Goal: Information Seeking & Learning: Learn about a topic

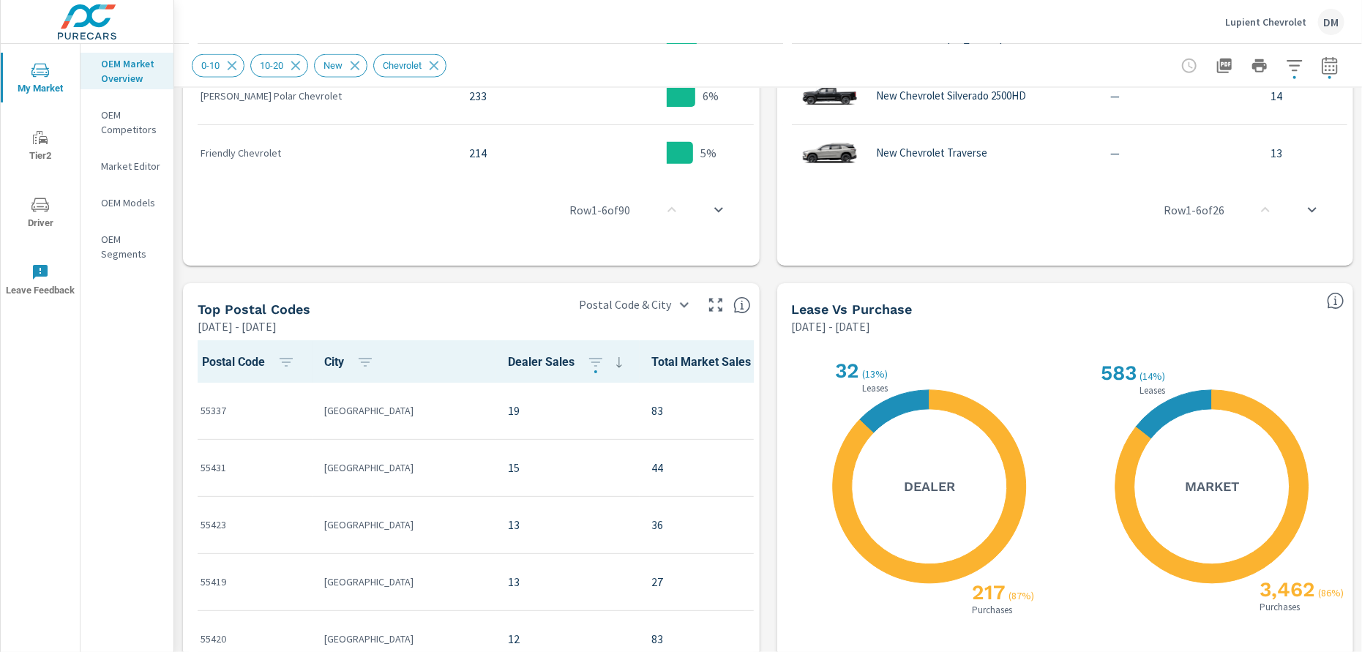
scroll to position [1161, 0]
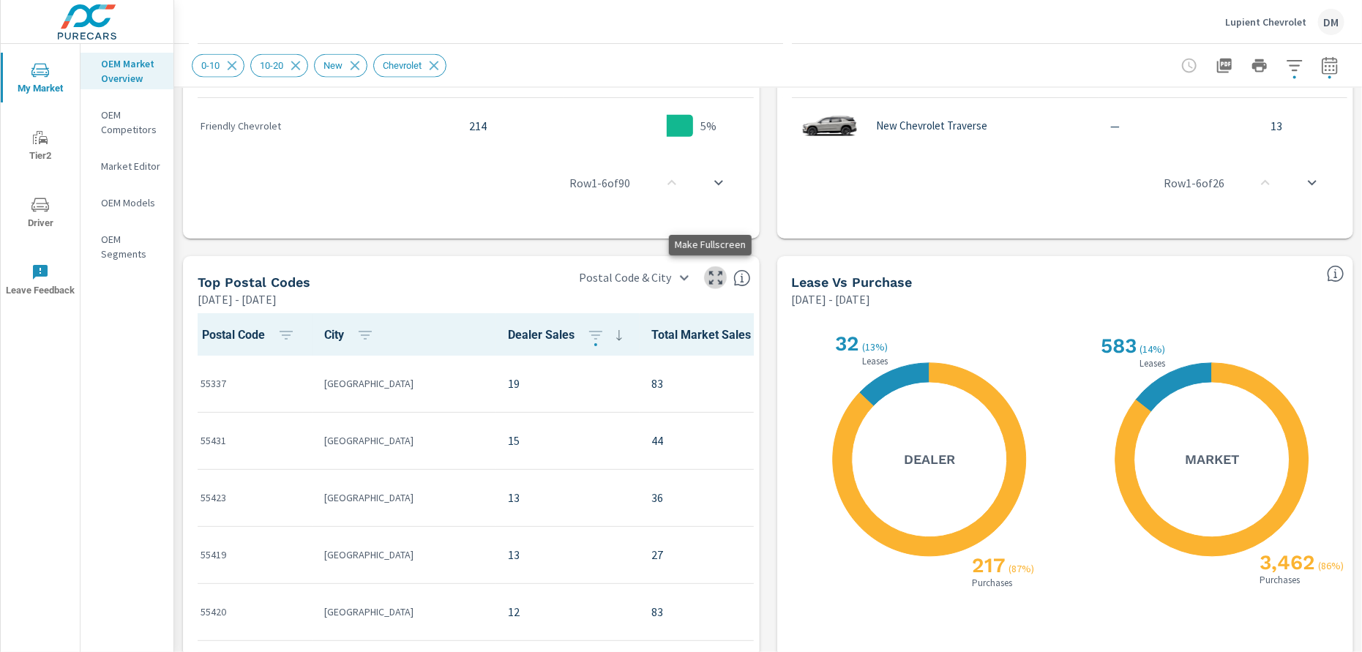
click at [709, 280] on icon "button" at bounding box center [715, 278] width 13 height 13
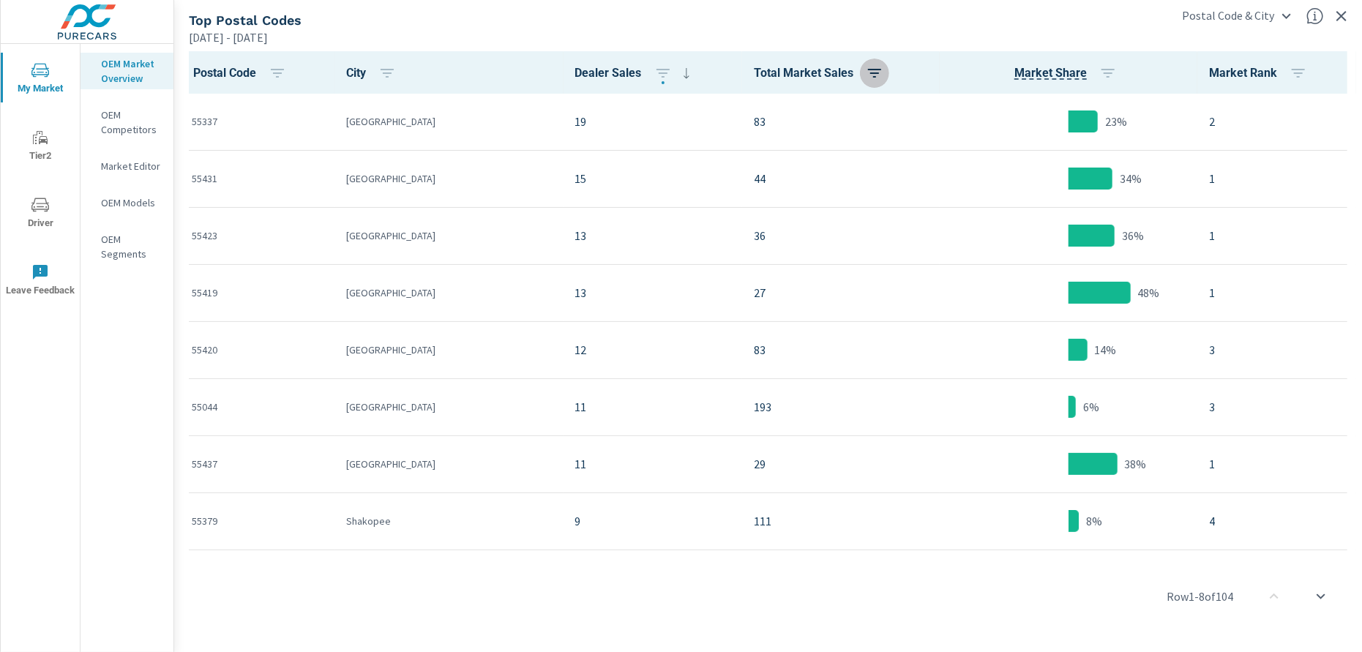
click at [868, 72] on icon "button" at bounding box center [874, 73] width 13 height 9
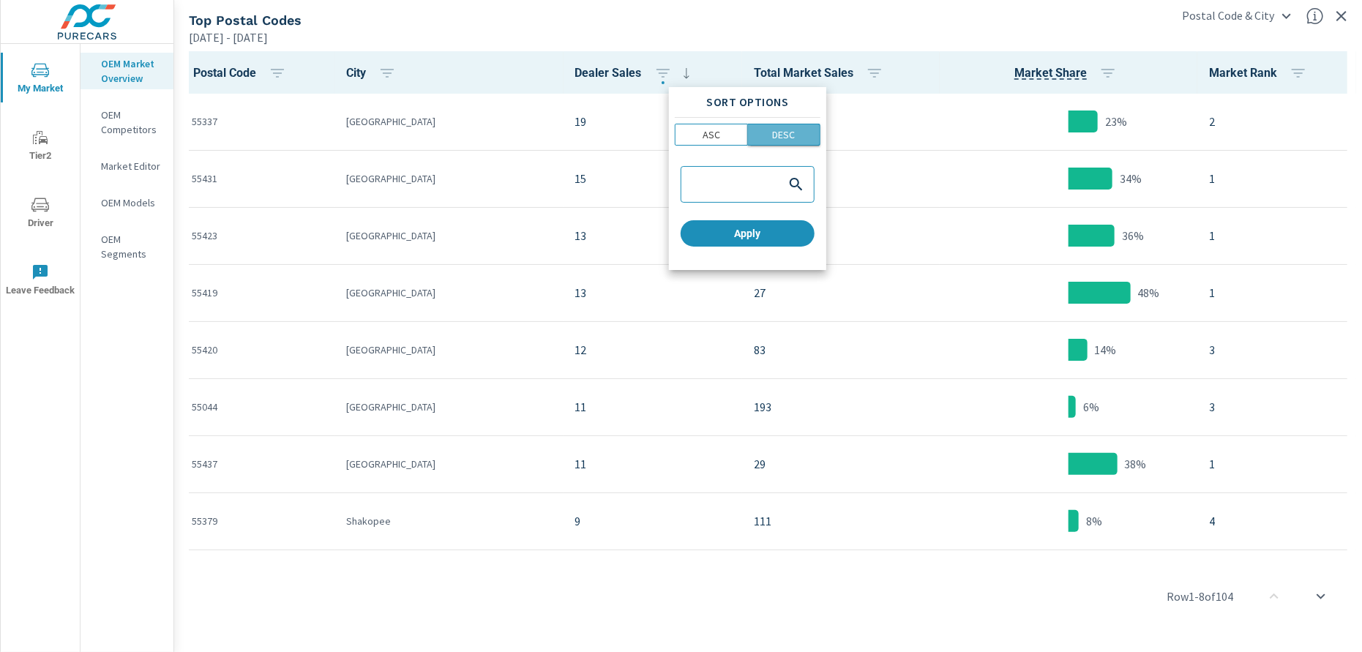
click at [790, 136] on p "DESC" at bounding box center [783, 134] width 23 height 15
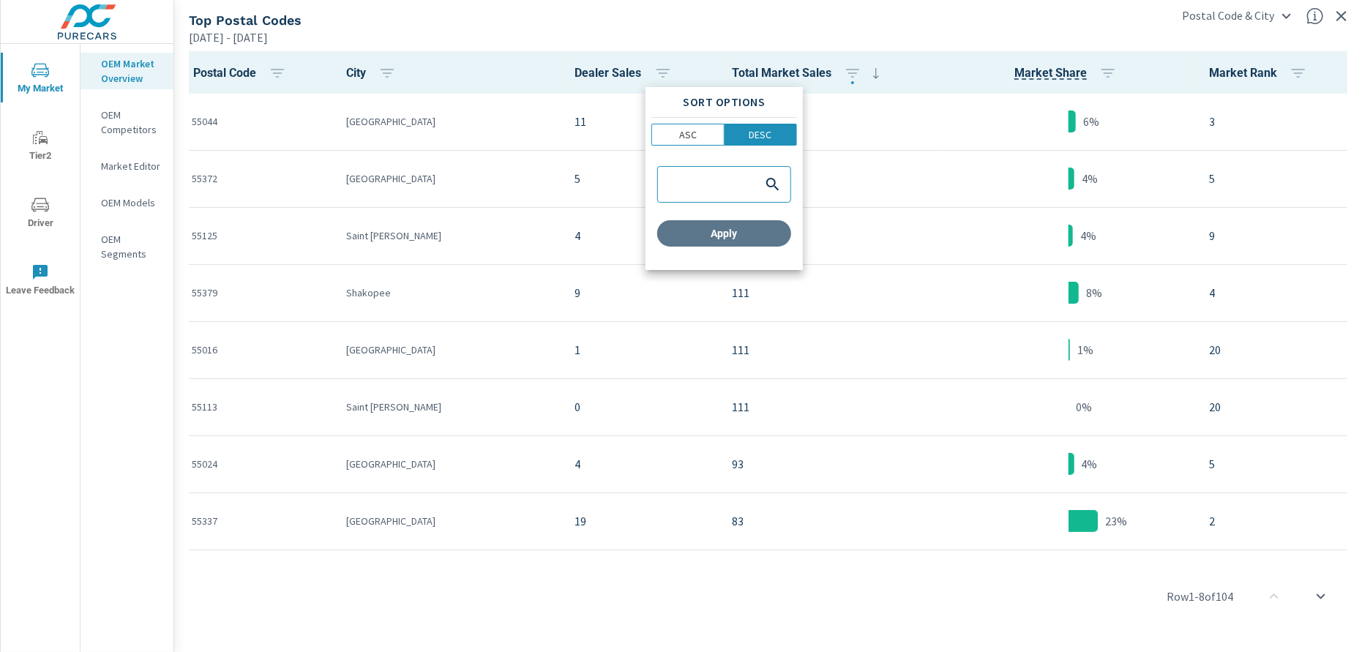
click at [769, 234] on span "Apply" at bounding box center [724, 233] width 122 height 13
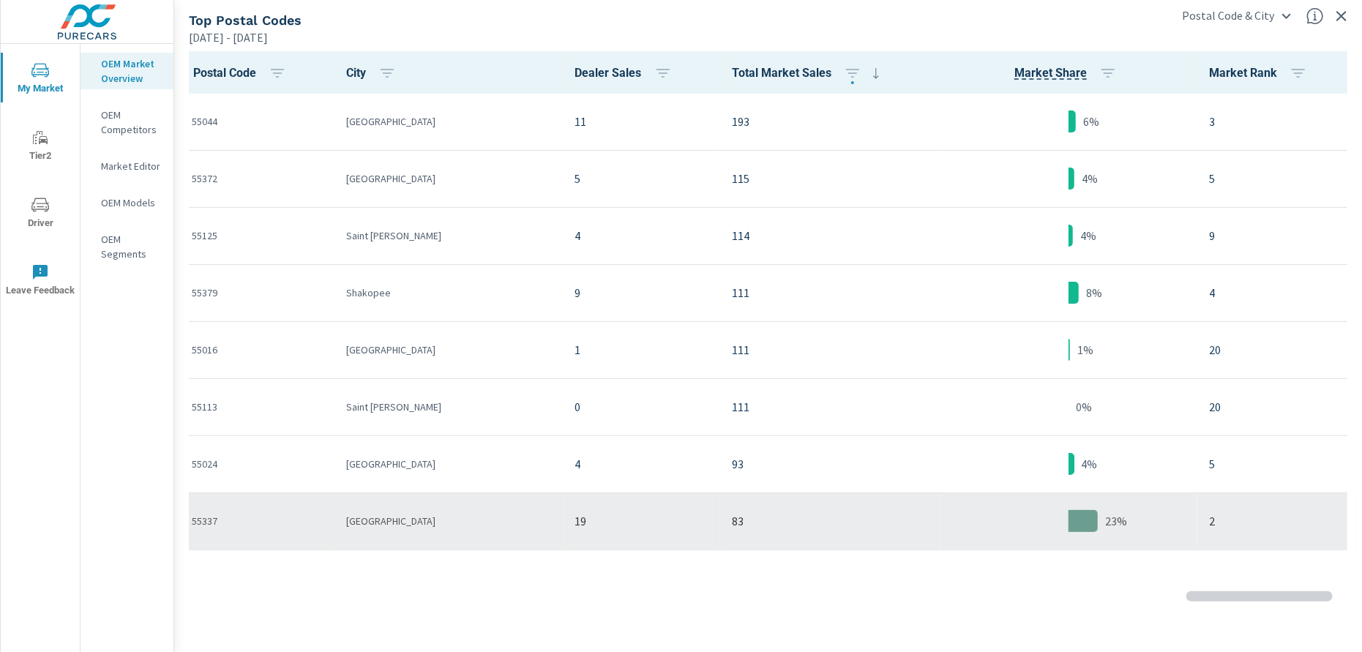
scroll to position [183, 0]
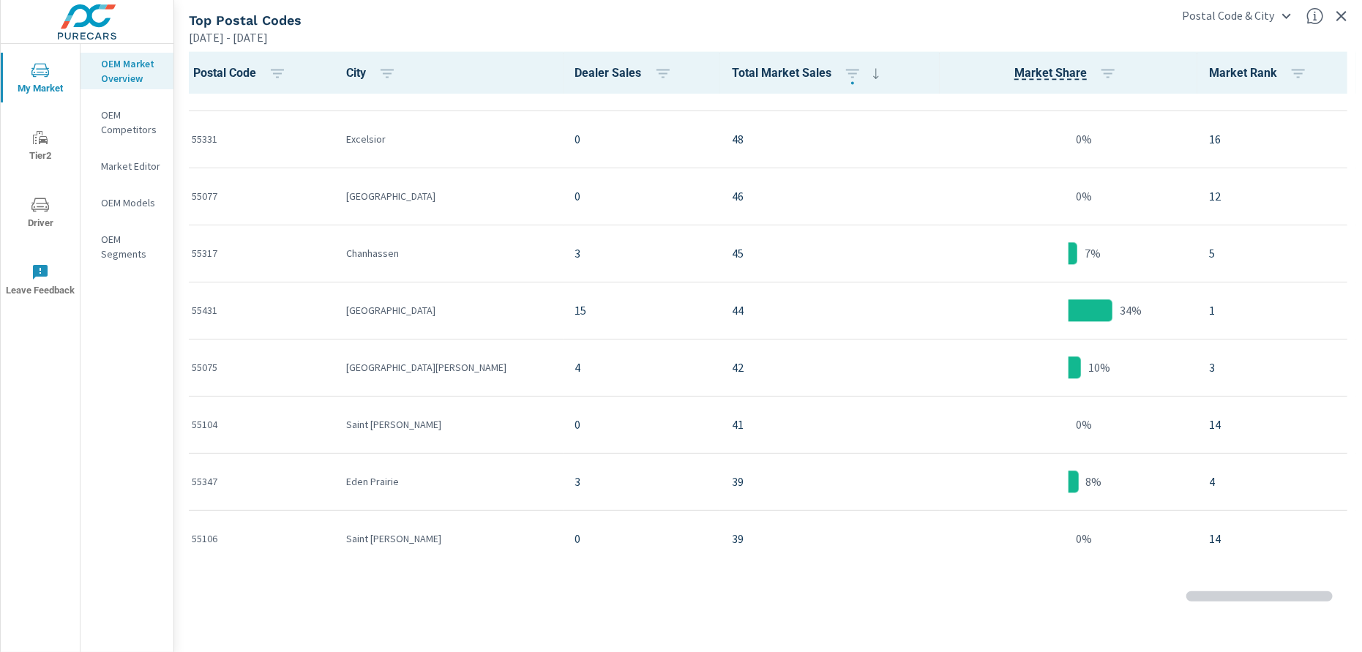
scroll to position [2013, 0]
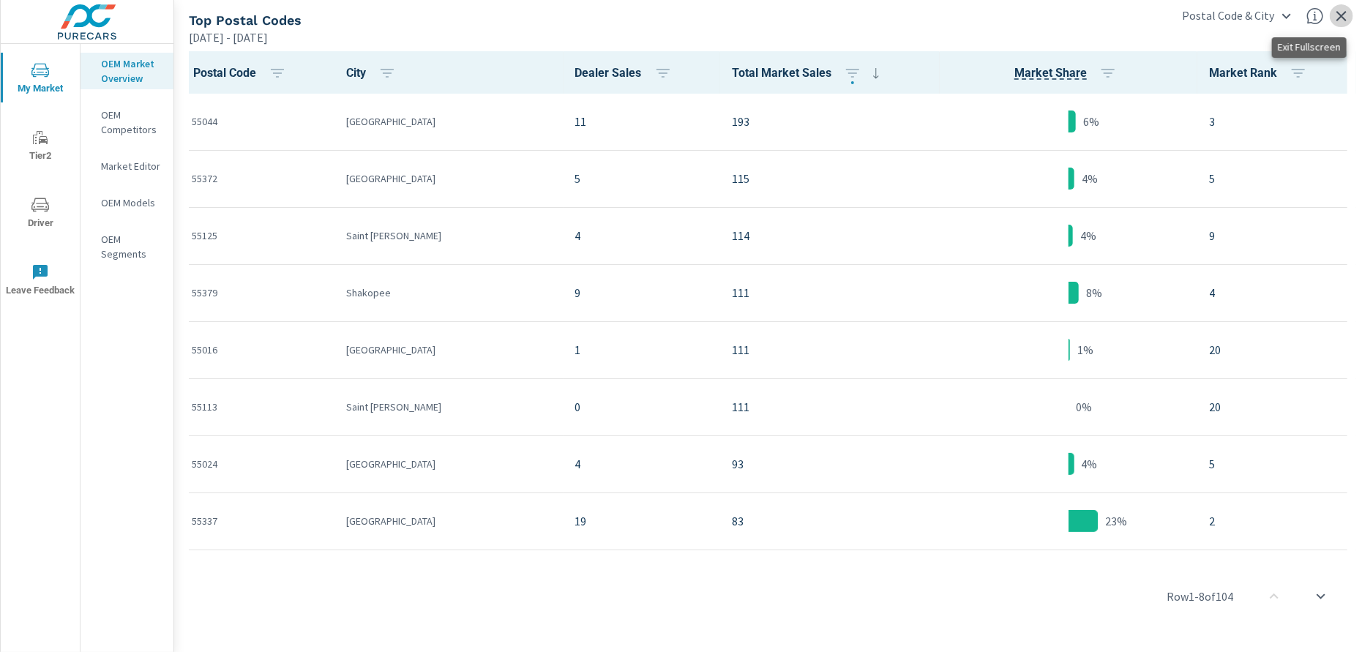
click at [1340, 14] on icon "button" at bounding box center [1342, 16] width 10 height 10
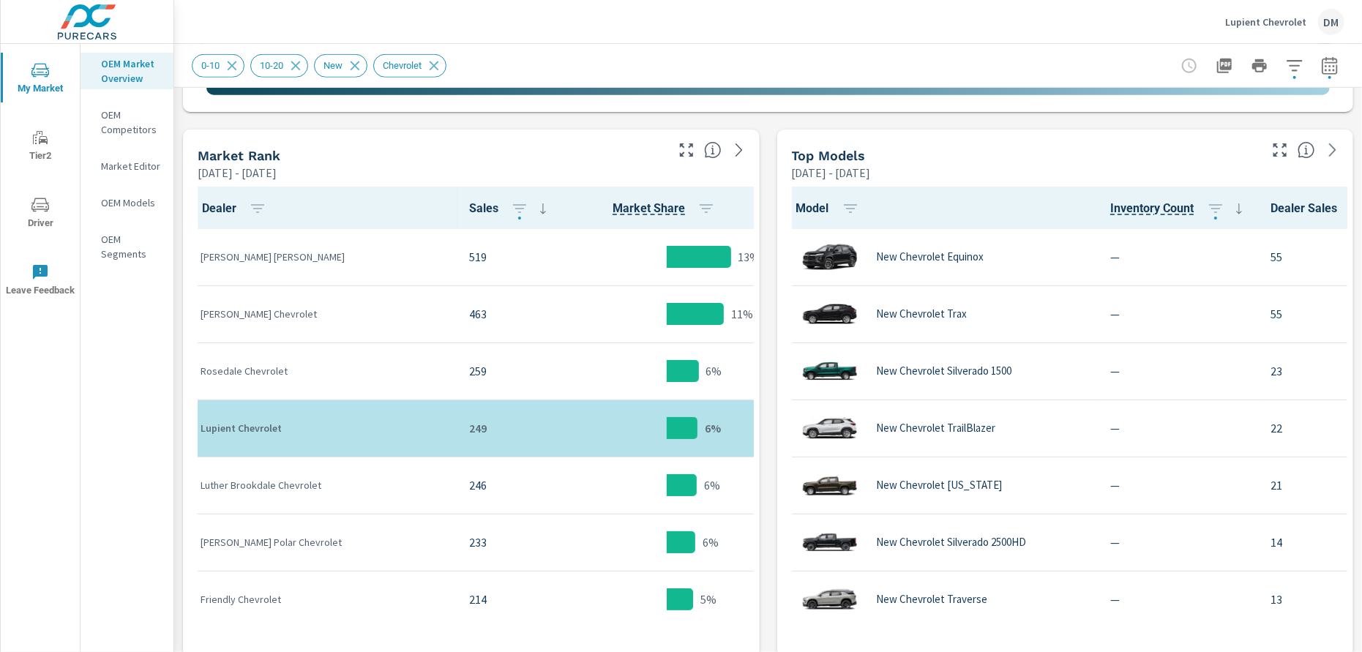
scroll to position [679, 0]
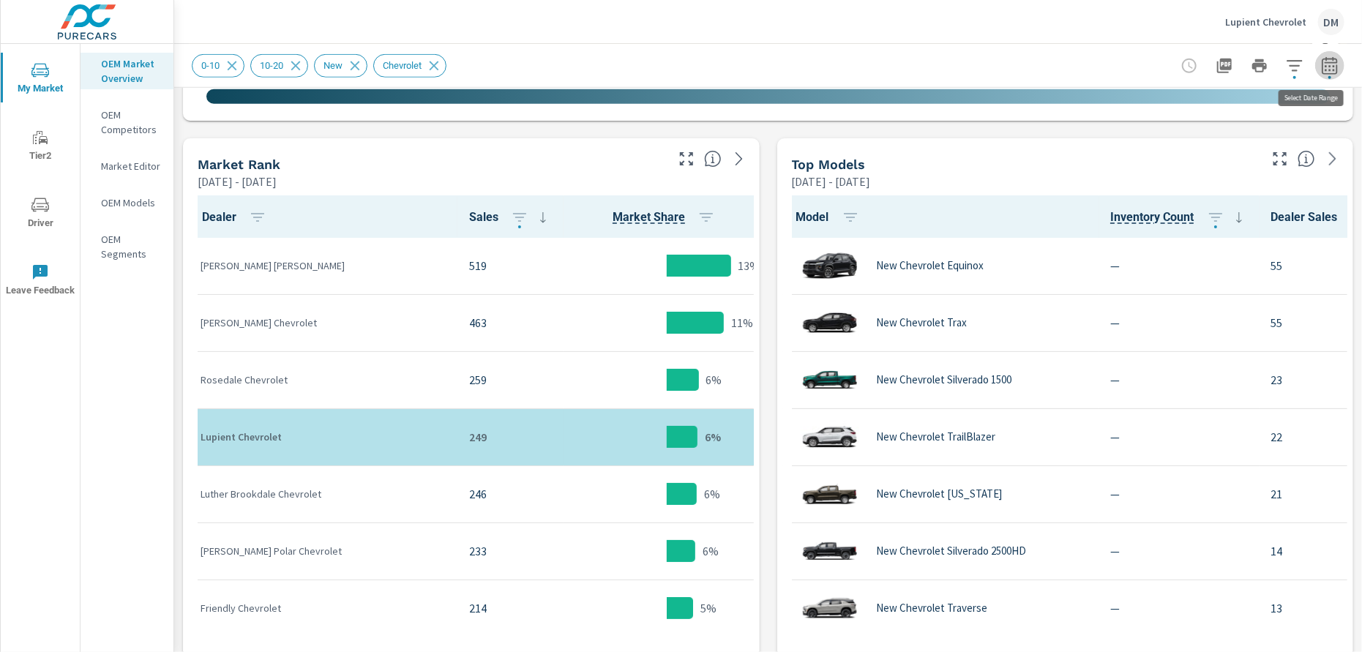
click at [1321, 63] on icon "button" at bounding box center [1330, 66] width 18 height 18
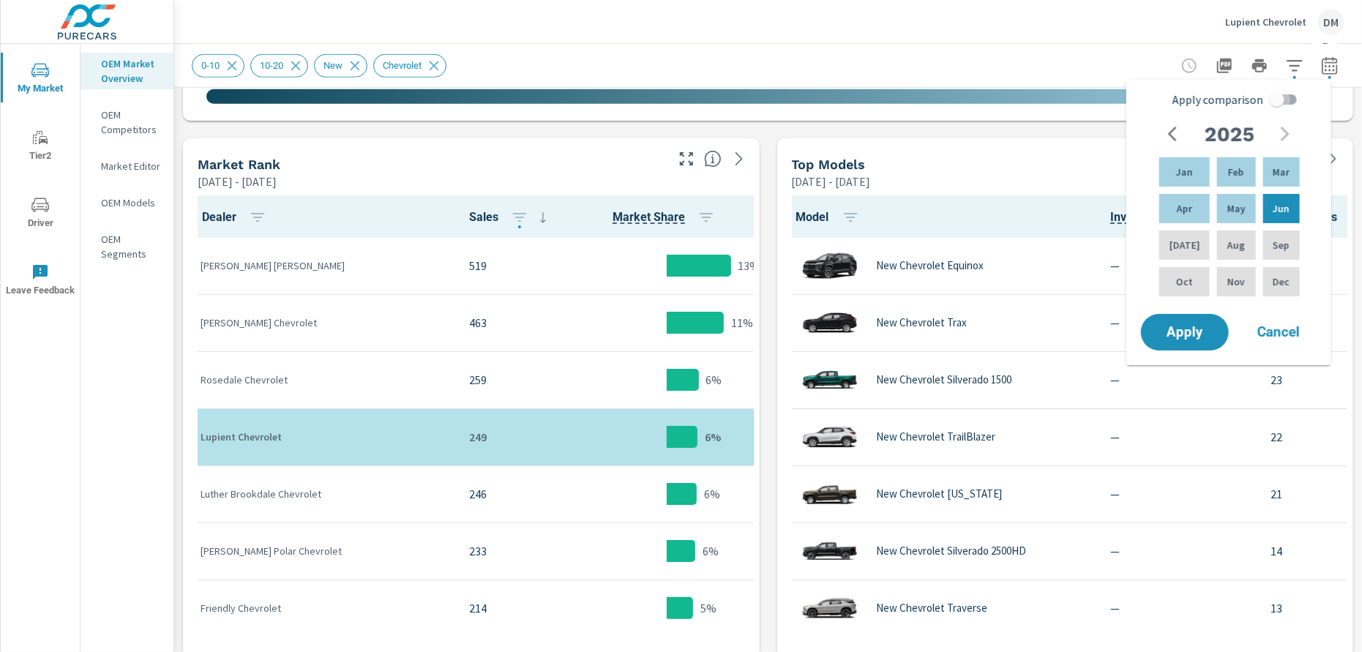
click at [1286, 101] on input "Apply comparison" at bounding box center [1277, 100] width 83 height 28
checkbox input "true"
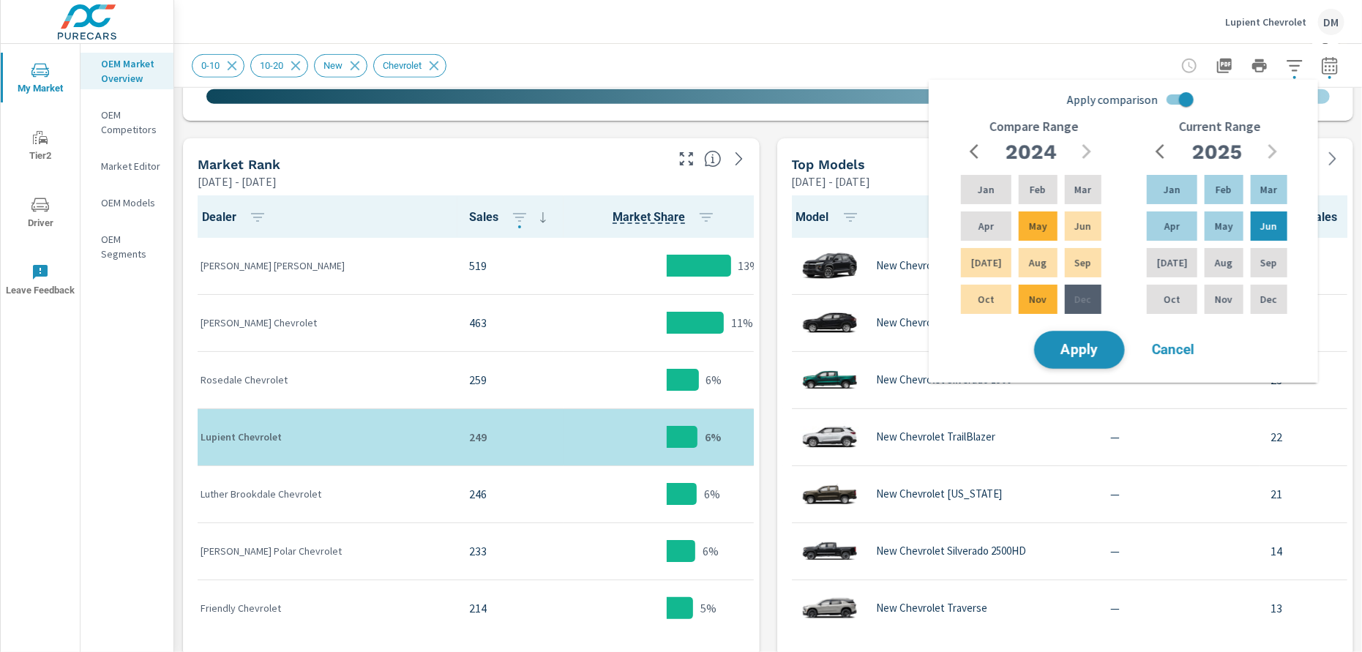
click at [1045, 347] on button "Apply" at bounding box center [1079, 350] width 91 height 38
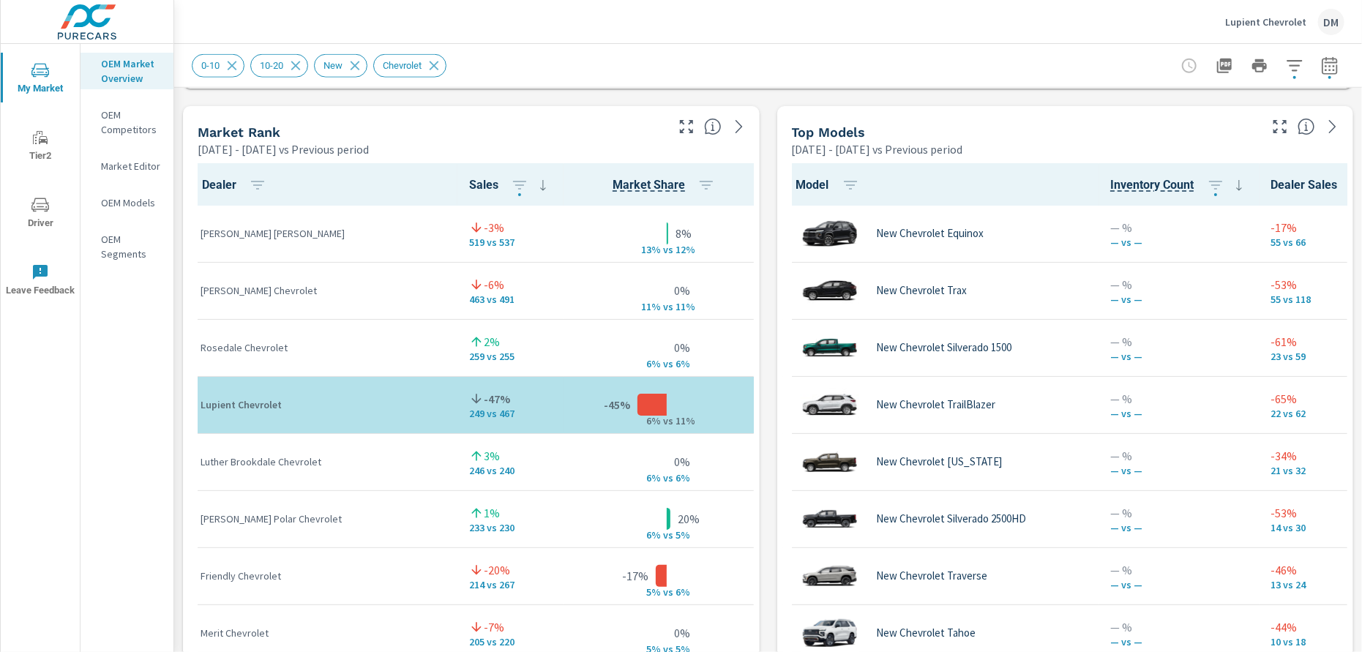
drag, startPoint x: 425, startPoint y: 148, endPoint x: 299, endPoint y: 146, distance: 125.9
click at [299, 146] on div "Dec 01, 2024 - Jun 30, 2025 vs Previous period" at bounding box center [431, 150] width 466 height 18
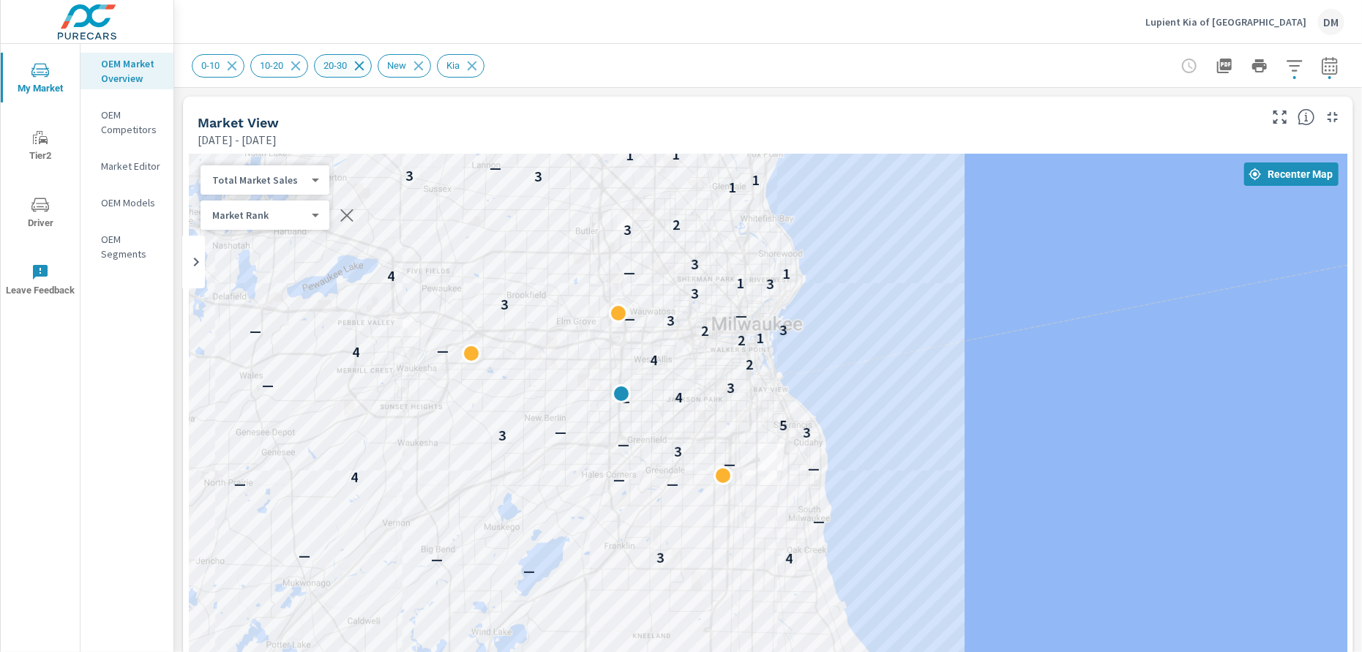
click at [362, 65] on icon at bounding box center [360, 66] width 10 height 10
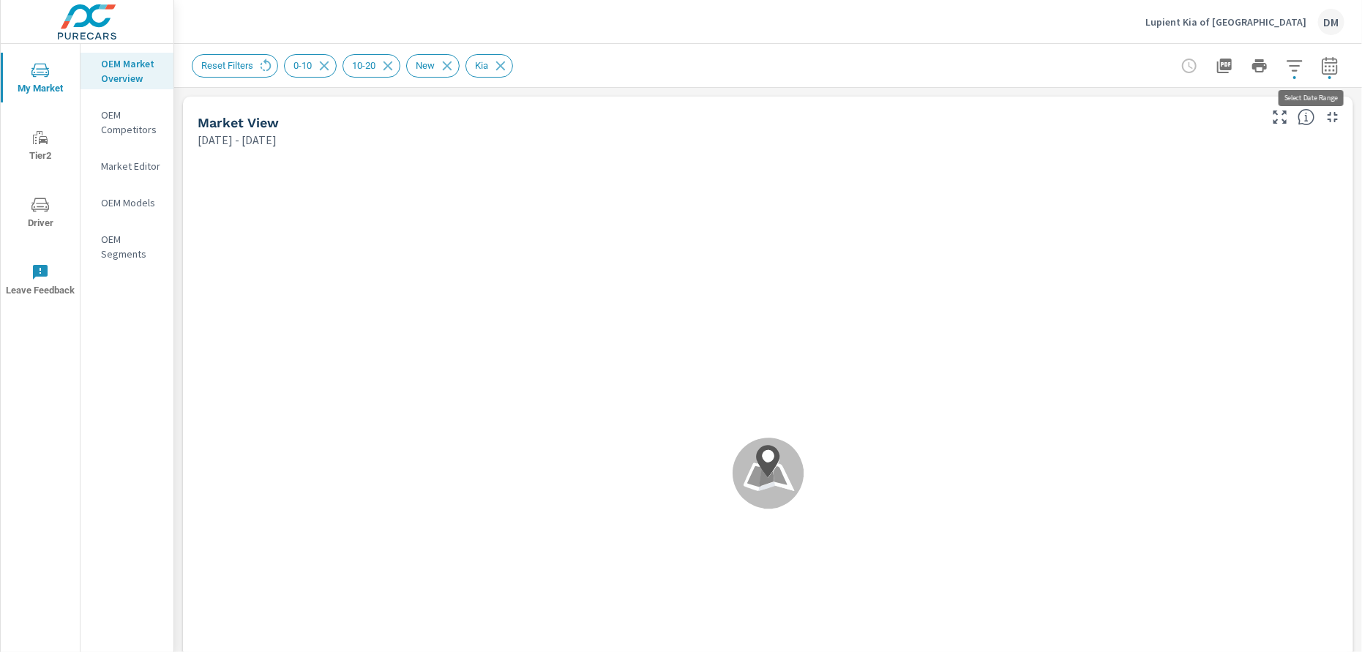
click at [1321, 64] on icon "button" at bounding box center [1330, 66] width 18 height 18
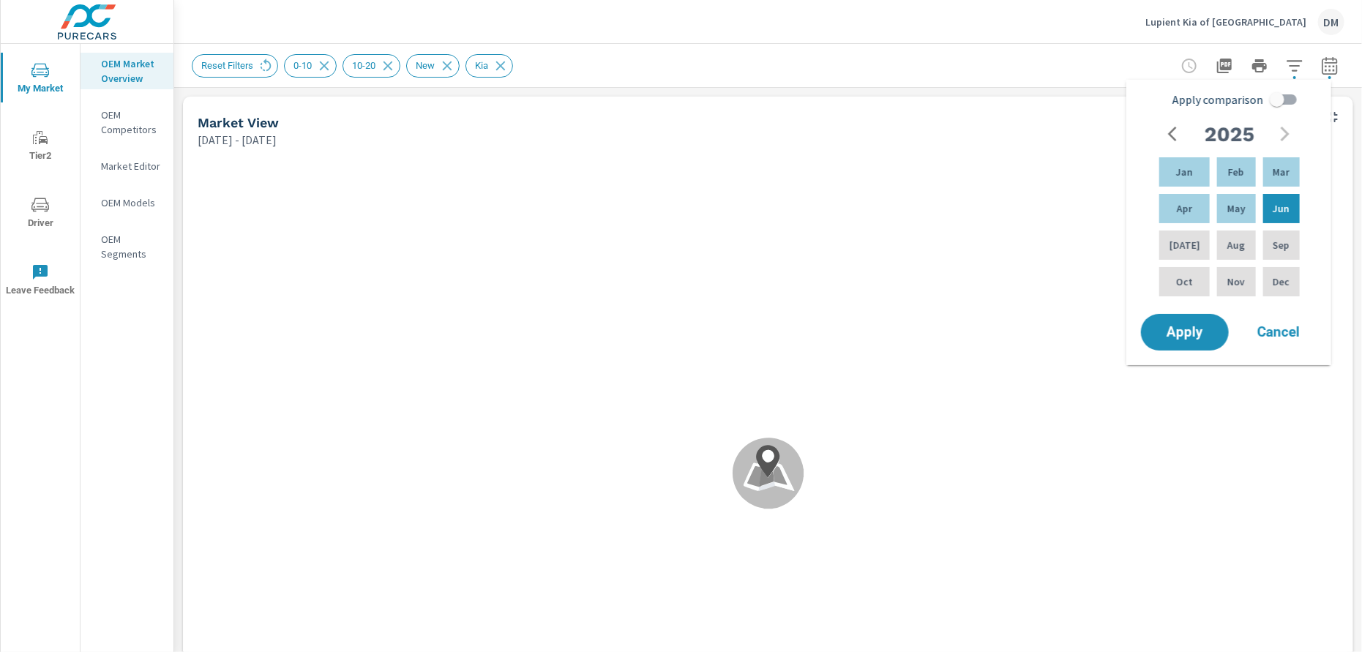
click at [1296, 98] on input "Apply comparison" at bounding box center [1277, 100] width 83 height 28
checkbox input "true"
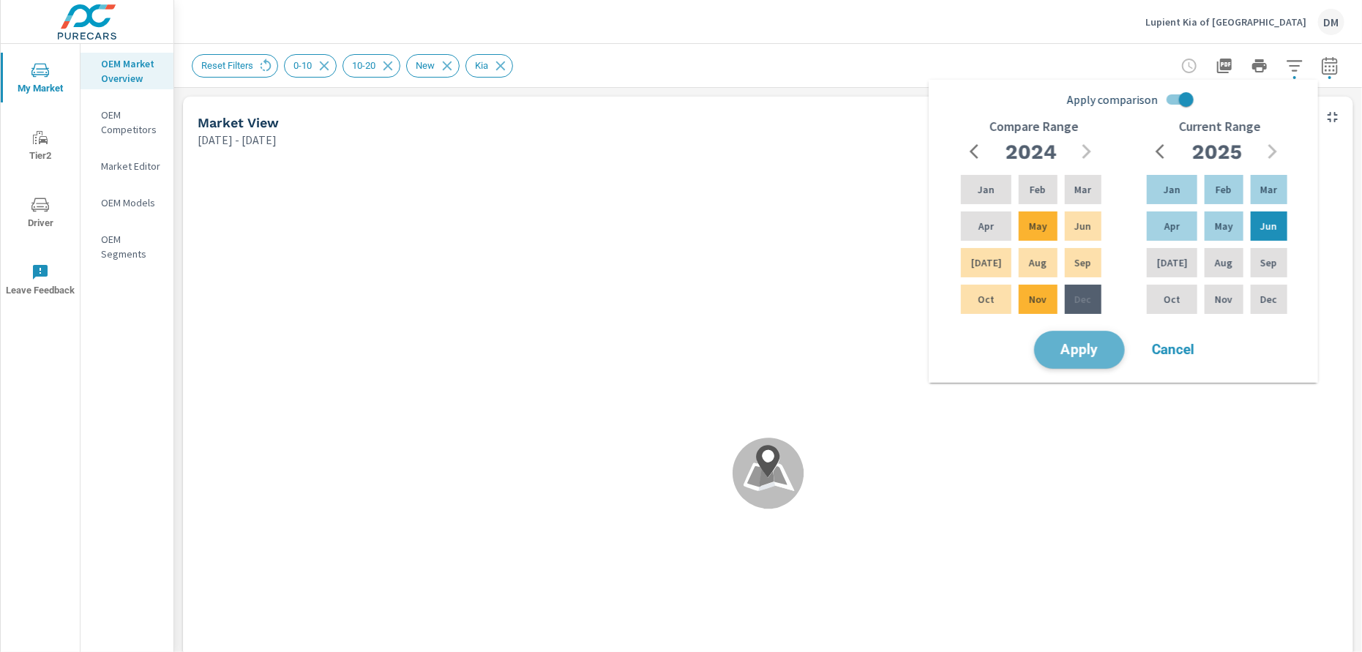
click at [1096, 346] on span "Apply" at bounding box center [1080, 350] width 60 height 14
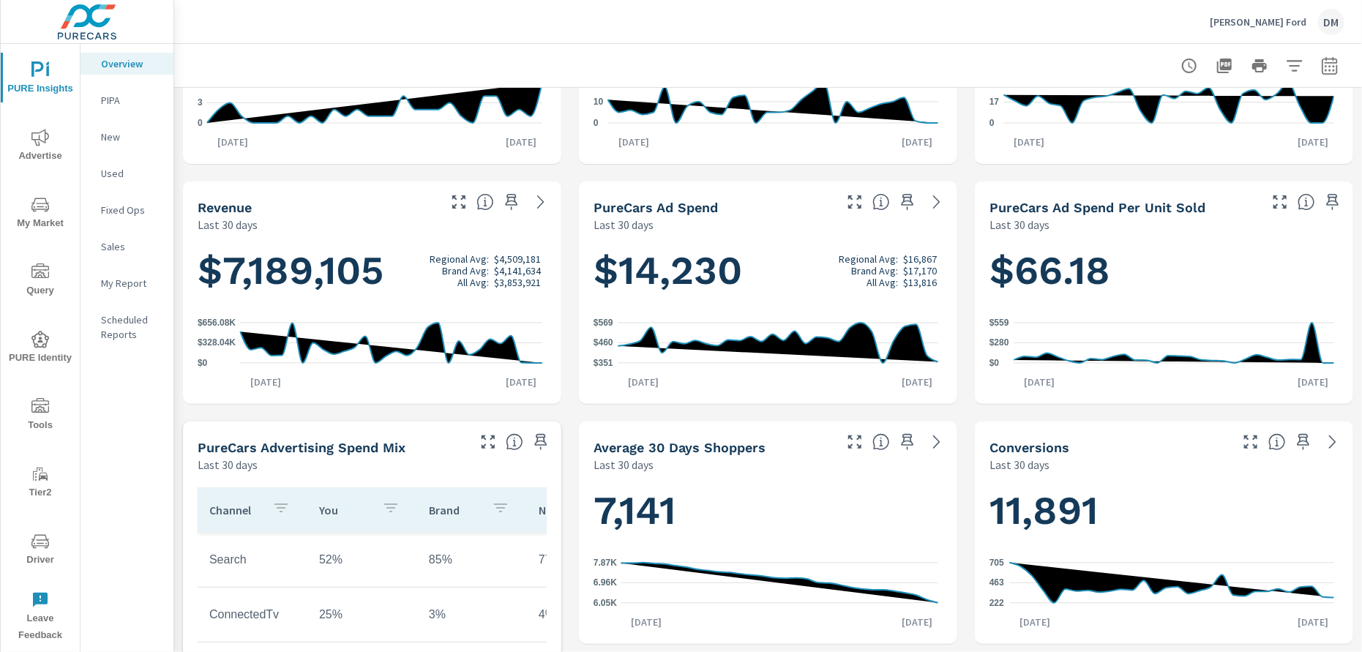
scroll to position [183, 0]
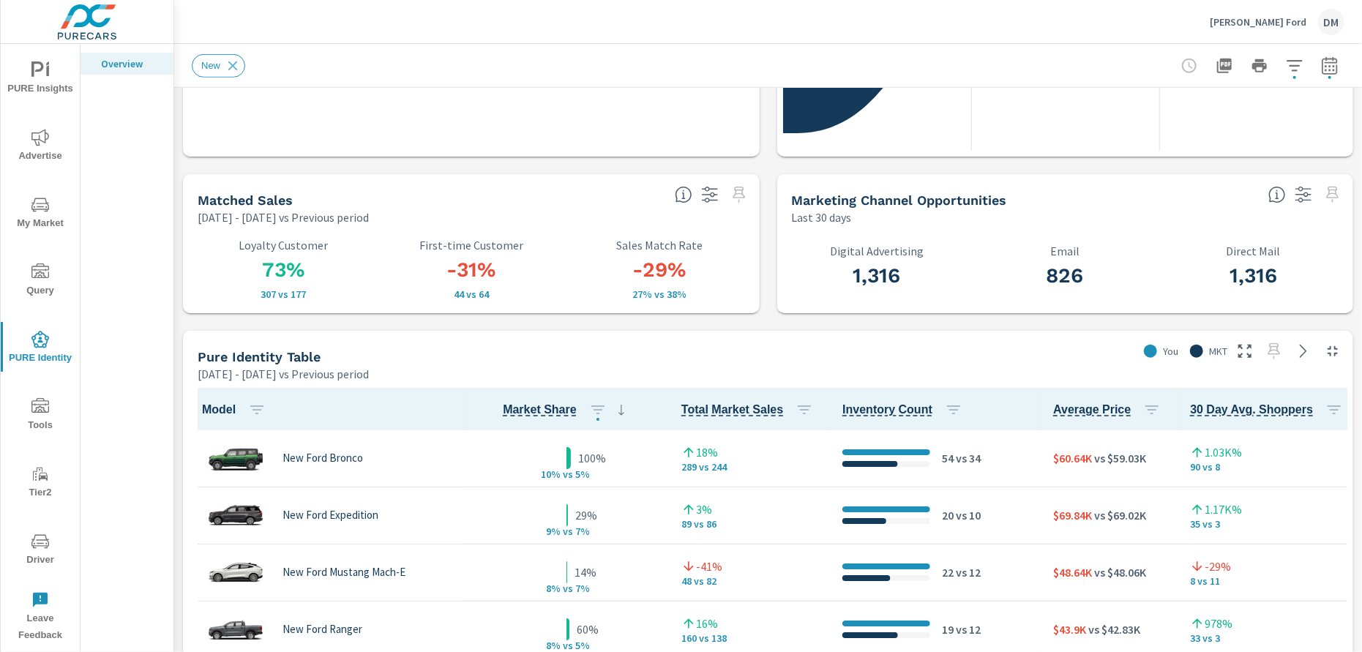
scroll to position [732, 0]
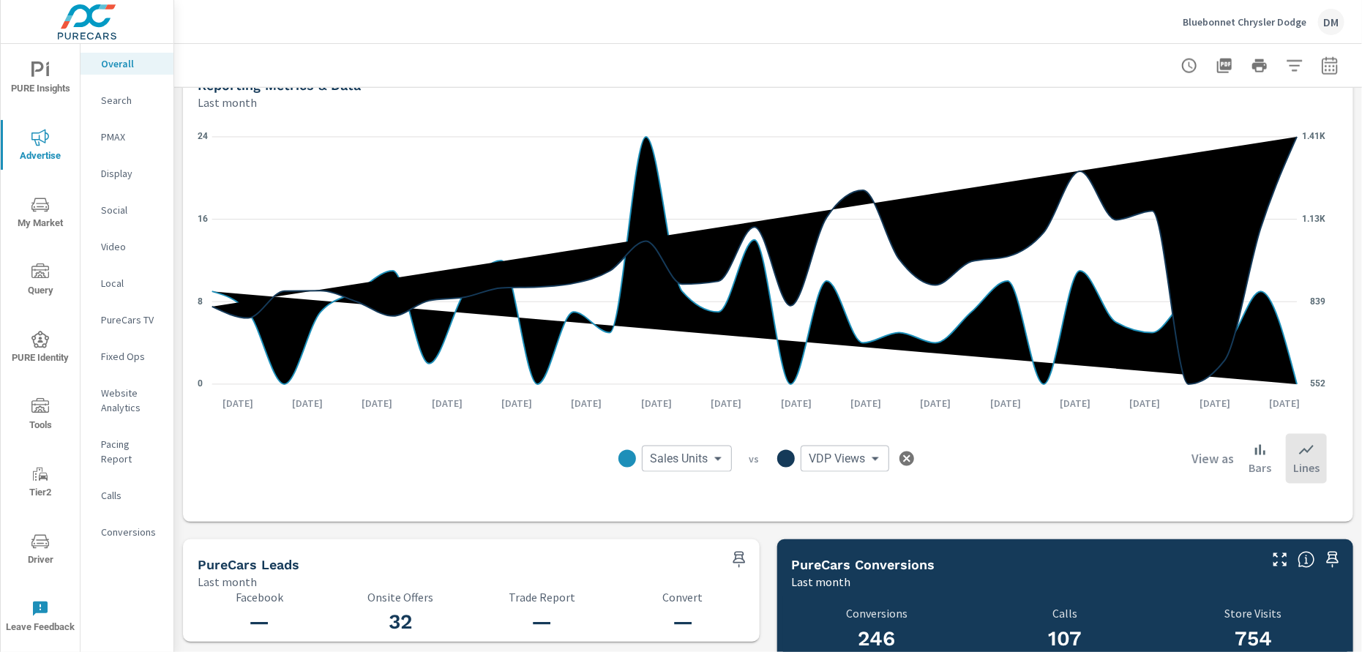
scroll to position [1120, 0]
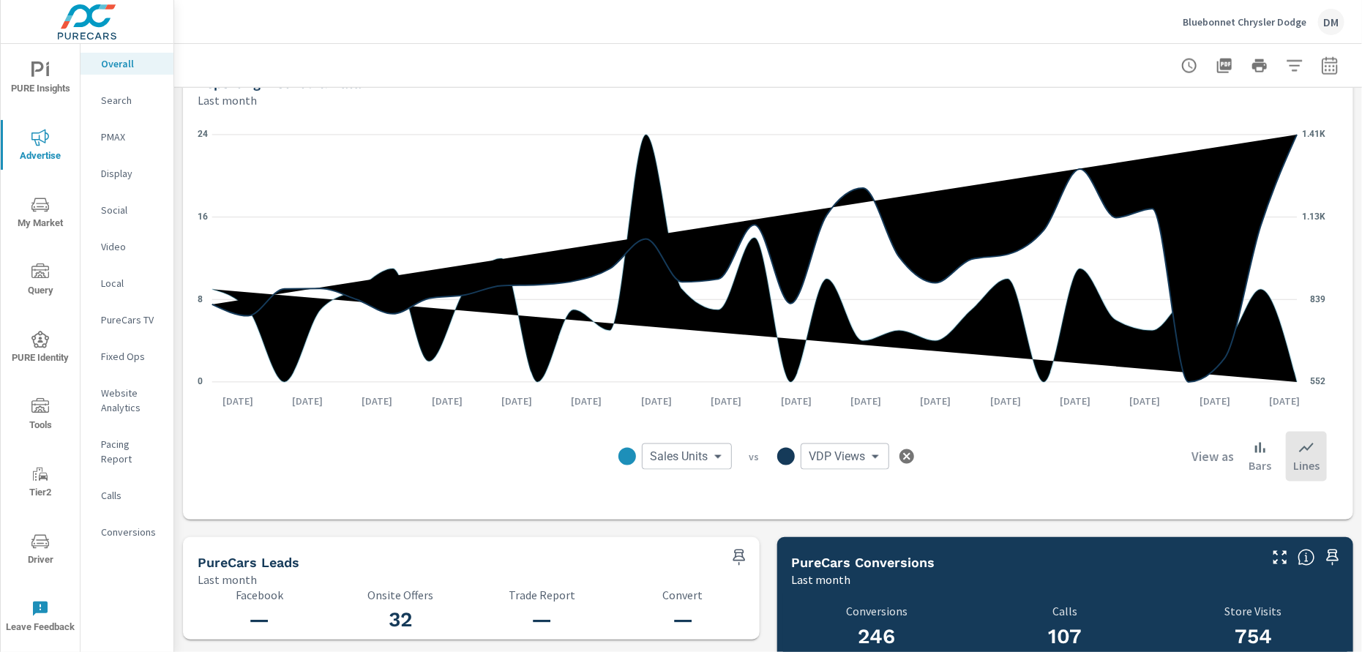
click at [838, 455] on body "PURE Insights Advertise My Market Query PURE Identity Tools Tier2 Driver Leave …" at bounding box center [681, 326] width 1362 height 652
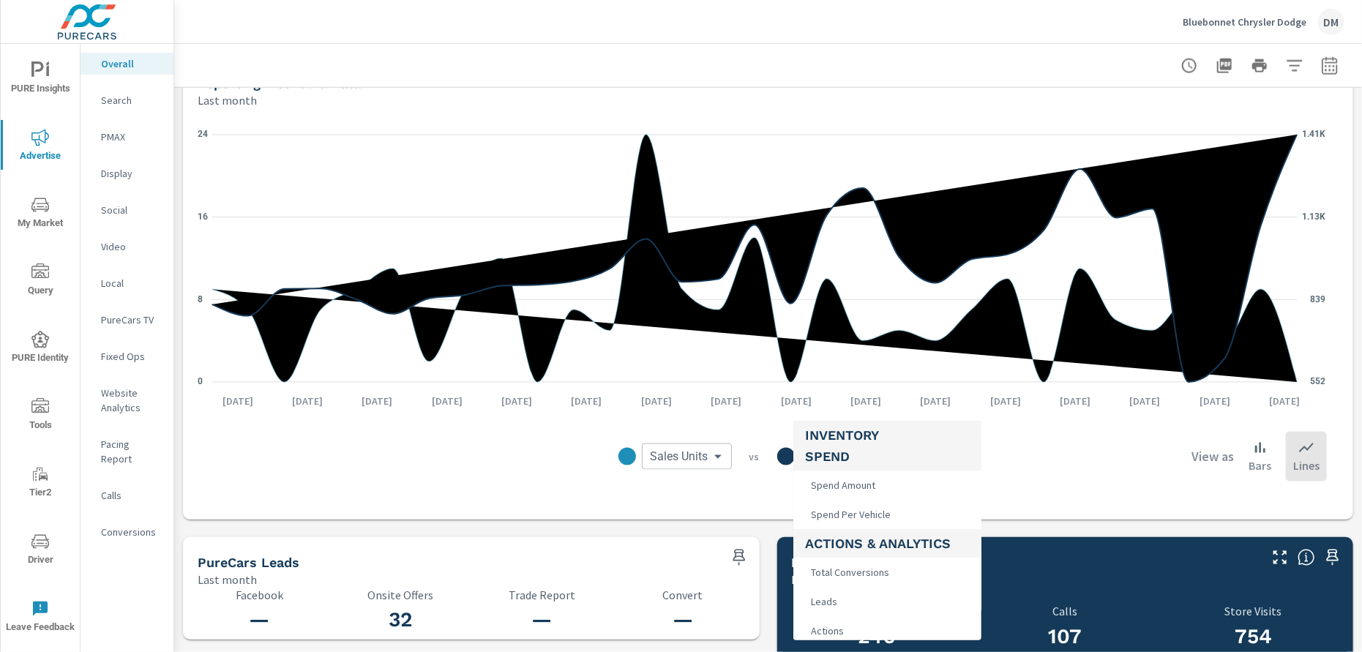
scroll to position [366, 0]
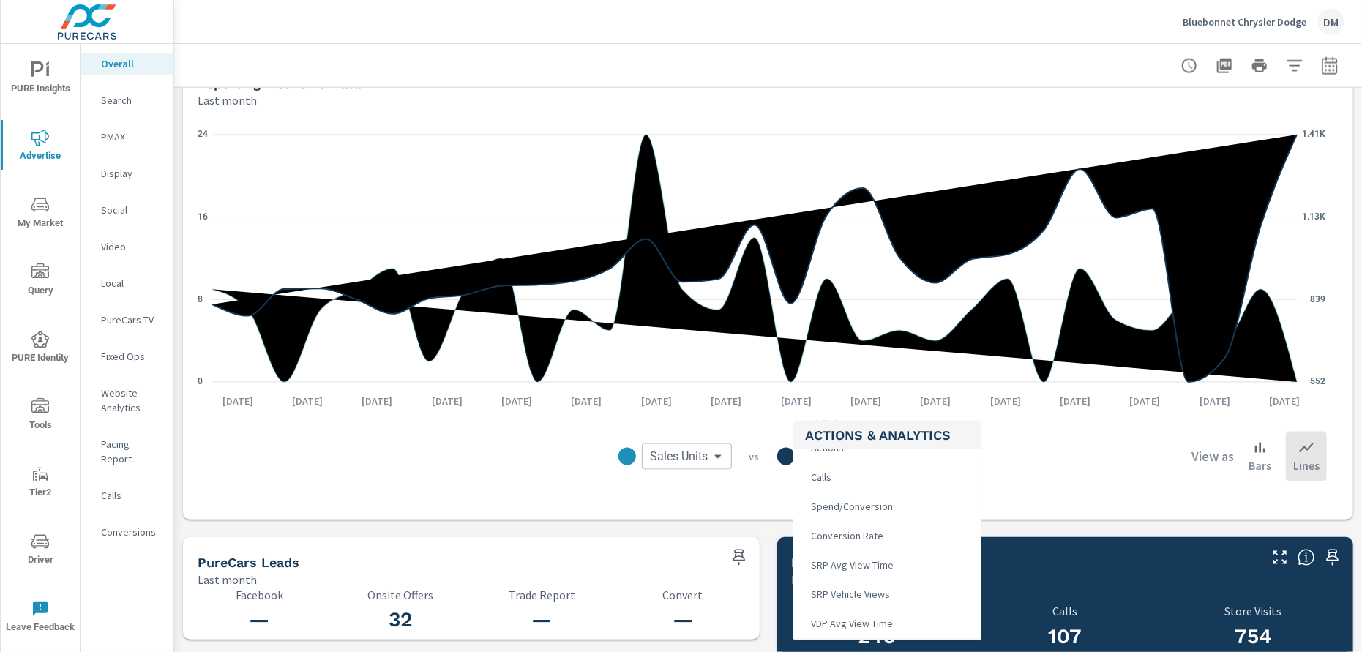
click at [581, 488] on div at bounding box center [681, 326] width 1362 height 652
